Goal: Task Accomplishment & Management: Manage account settings

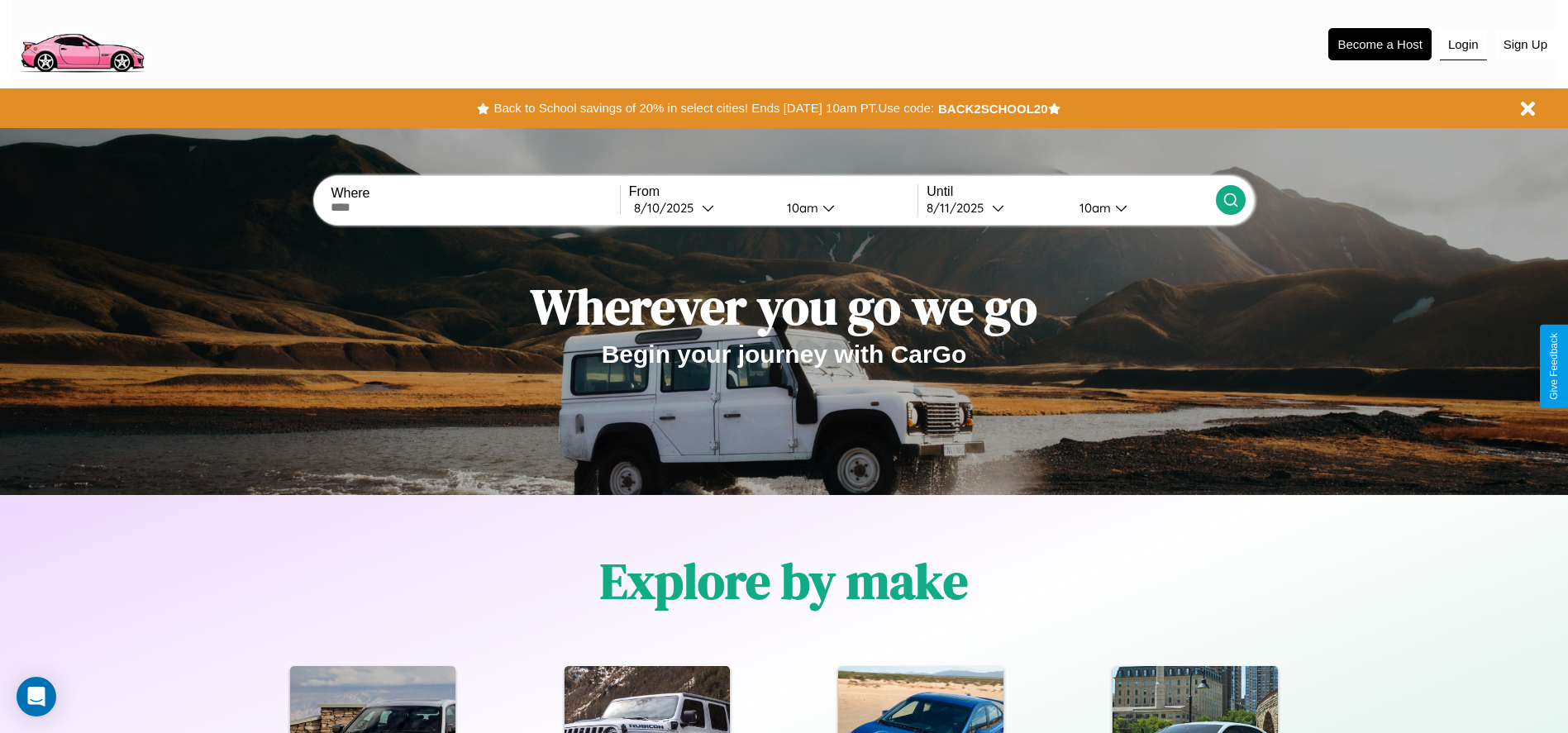
click at [1463, 44] on button "Login" at bounding box center [1464, 44] width 47 height 31
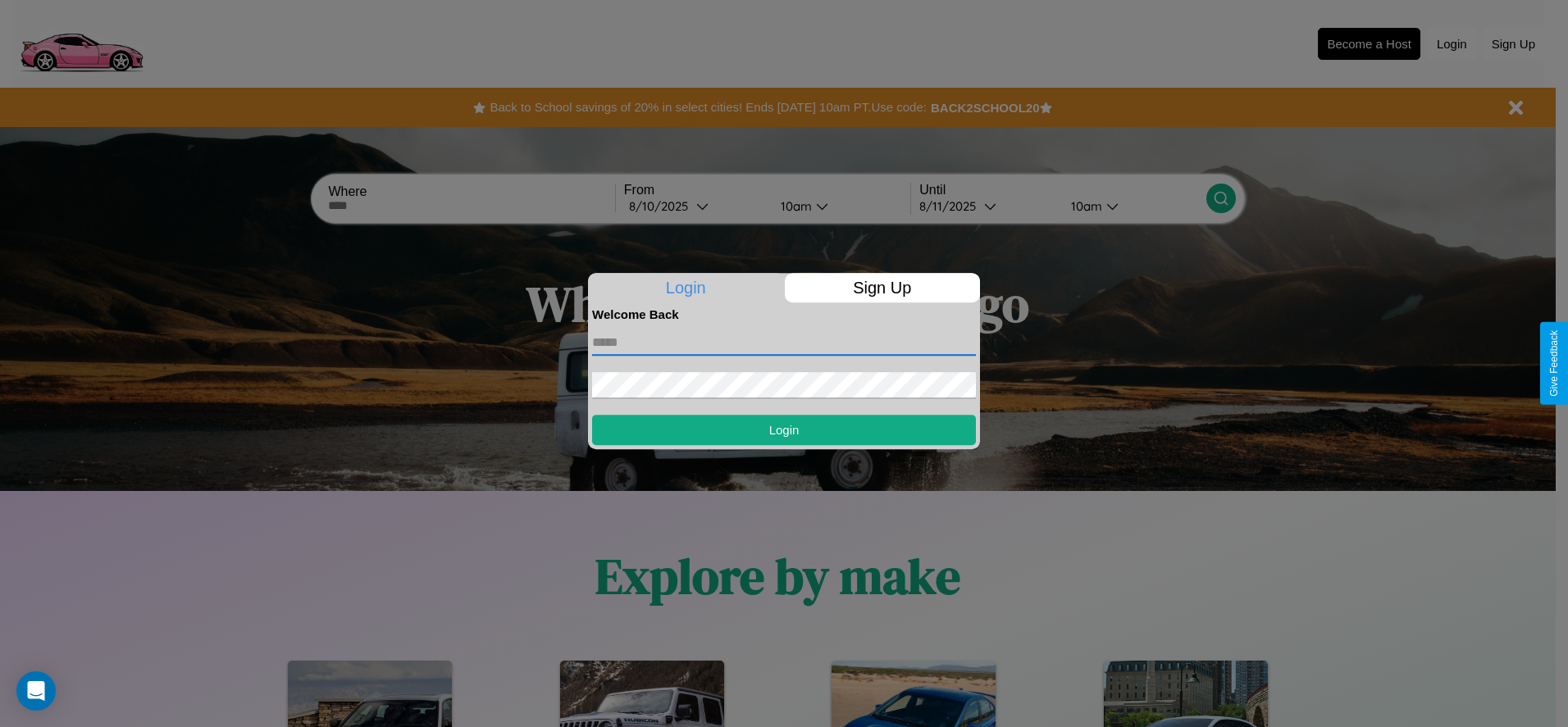
click at [784, 342] on input "text" at bounding box center [783, 342] width 383 height 26
type input "**********"
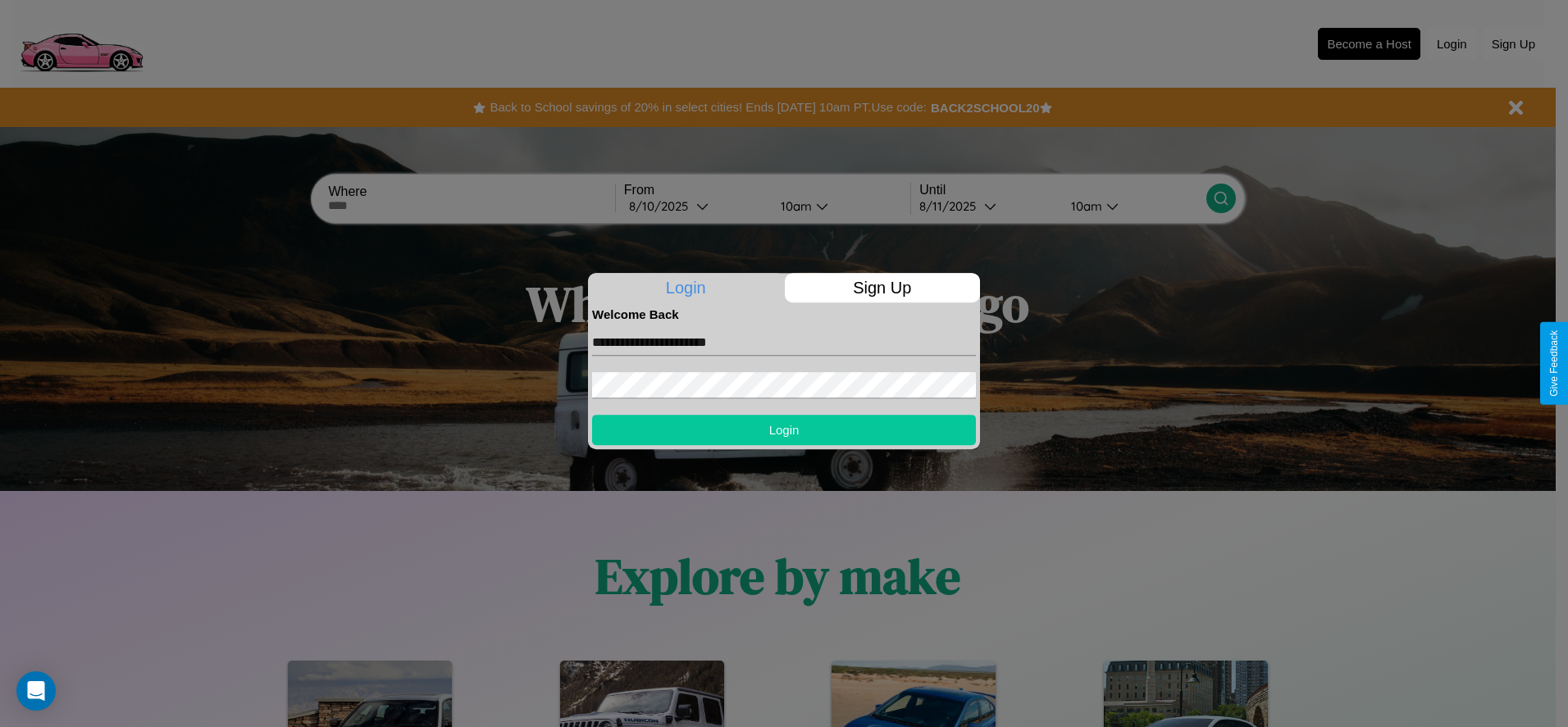
click at [784, 430] on button "Login" at bounding box center [783, 429] width 383 height 30
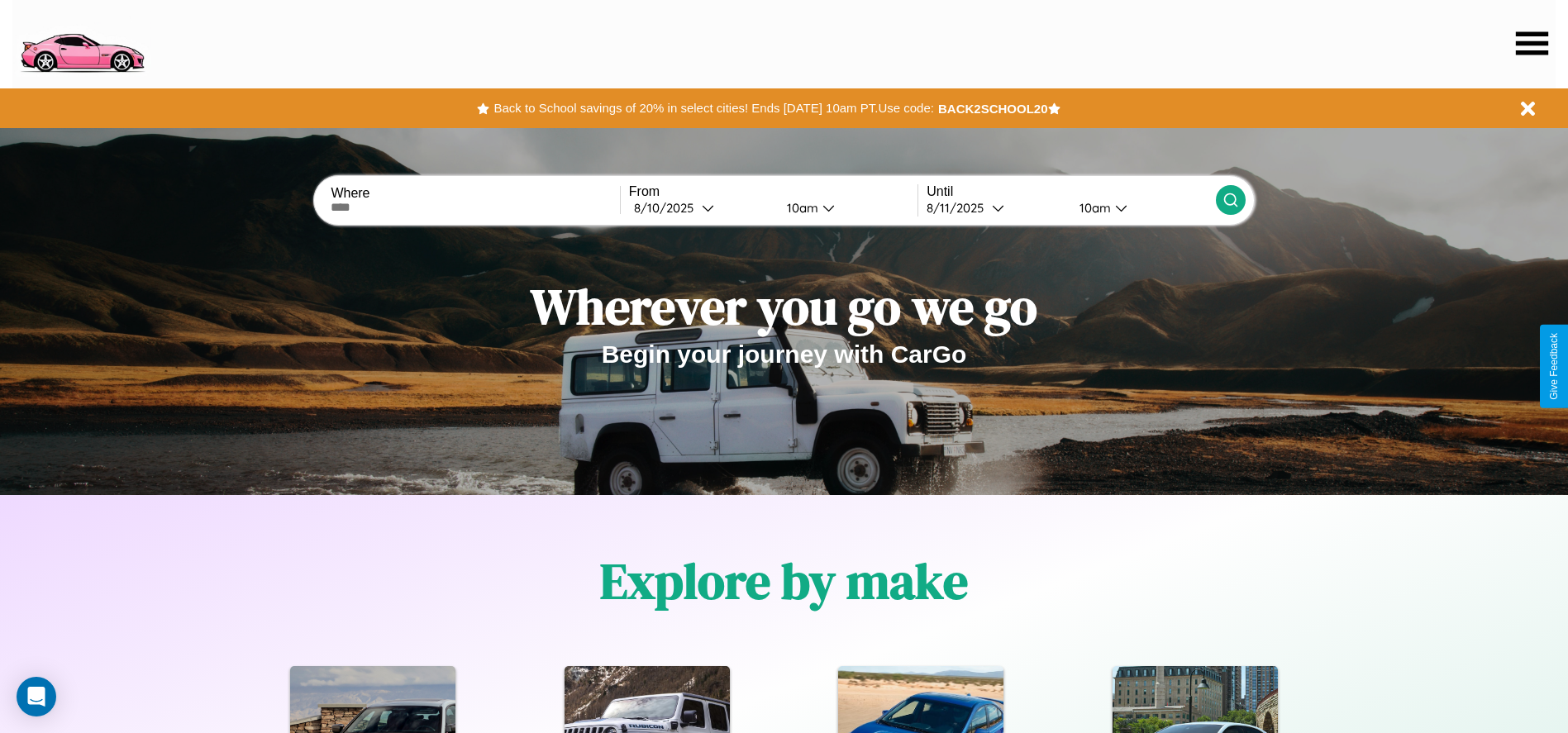
click at [1532, 43] on icon at bounding box center [1532, 43] width 32 height 24
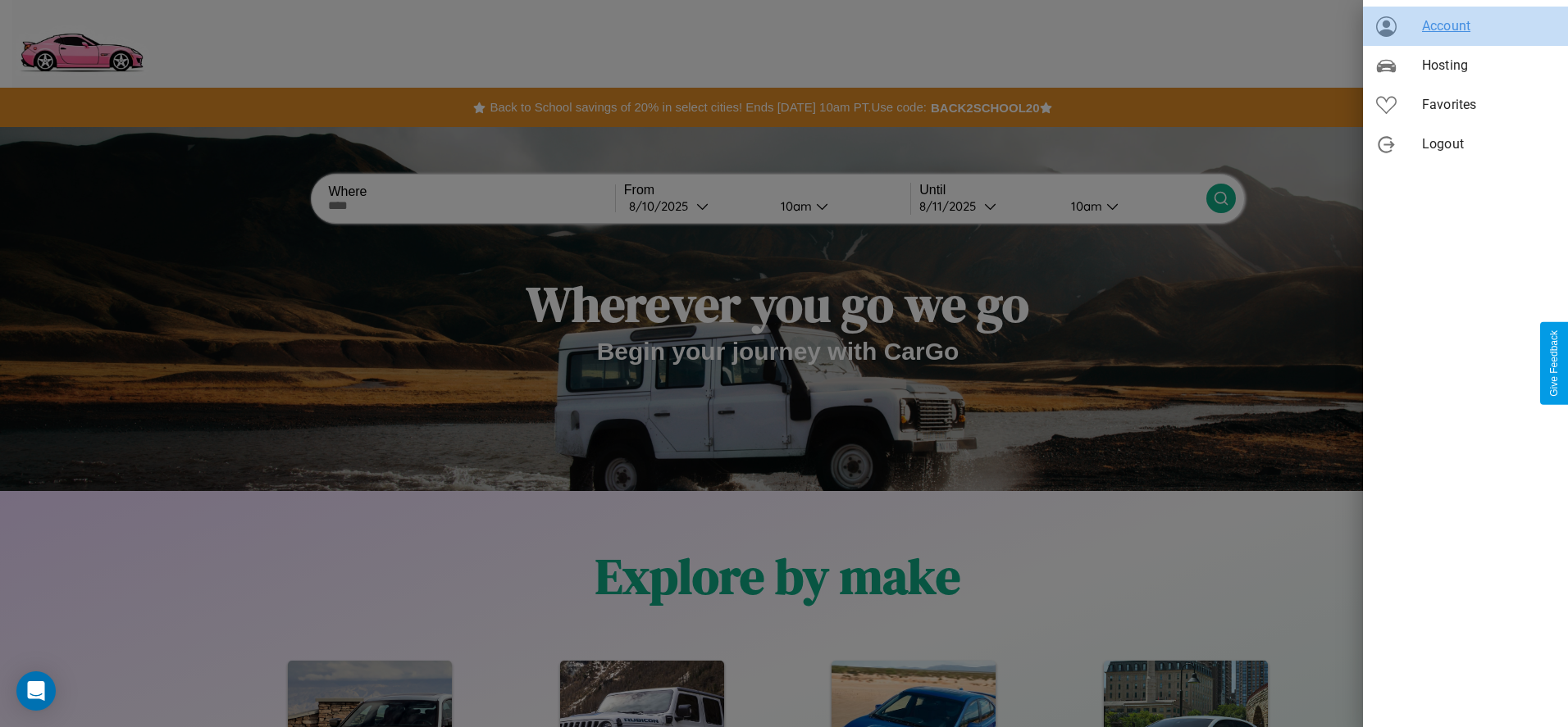
click at [1465, 26] on span "Account" at bounding box center [1488, 26] width 133 height 19
